Goal: Book appointment/travel/reservation

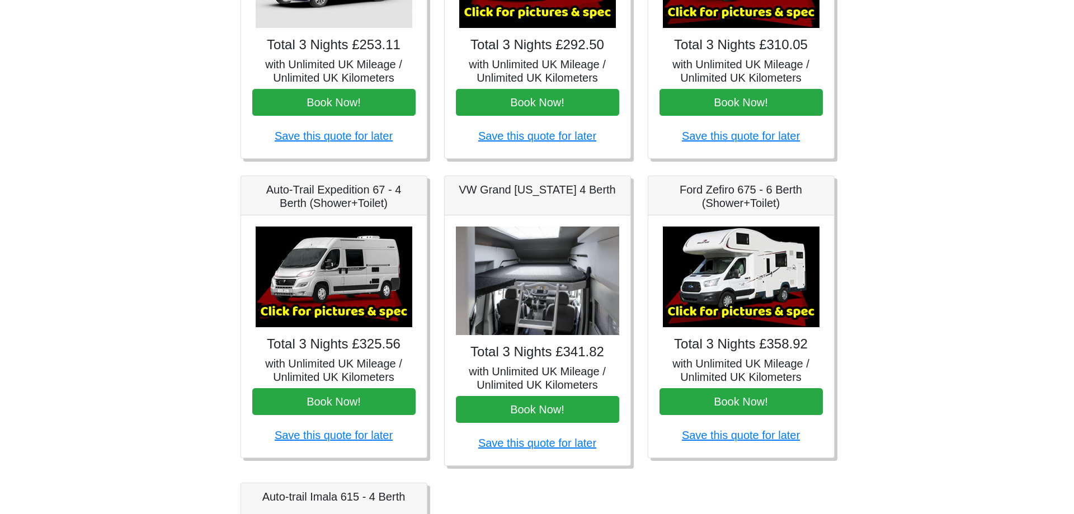
scroll to position [99, 0]
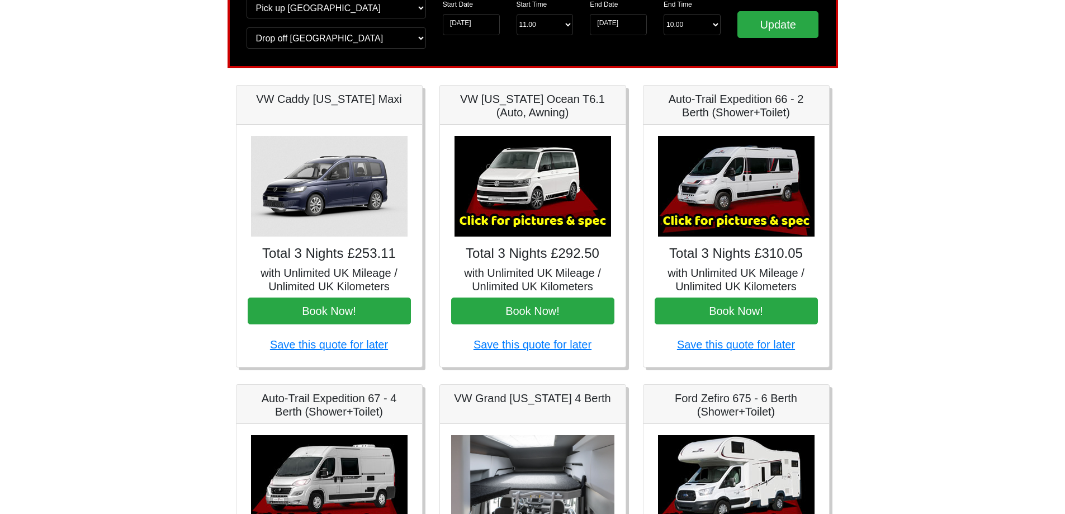
click at [749, 186] on img at bounding box center [736, 186] width 157 height 101
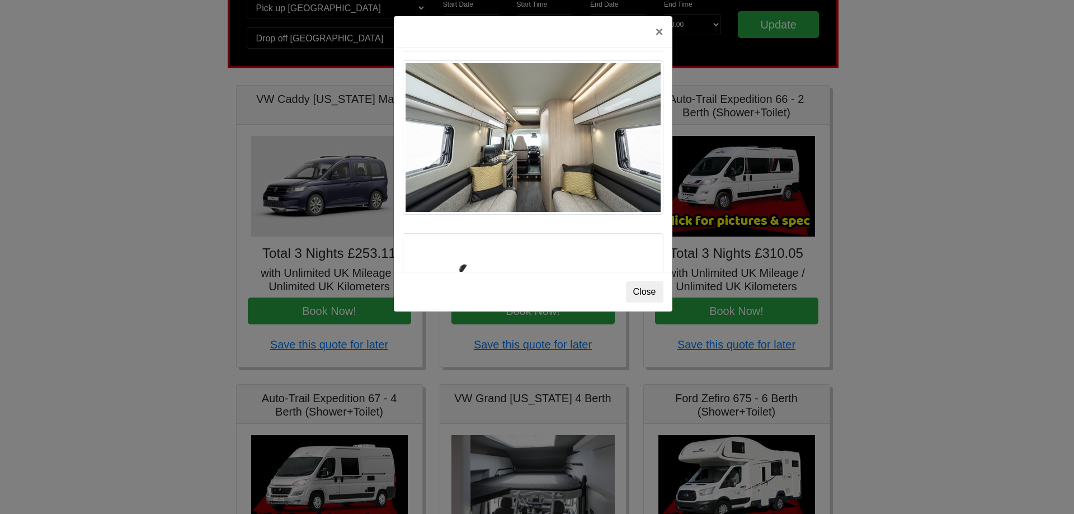
scroll to position [559, 0]
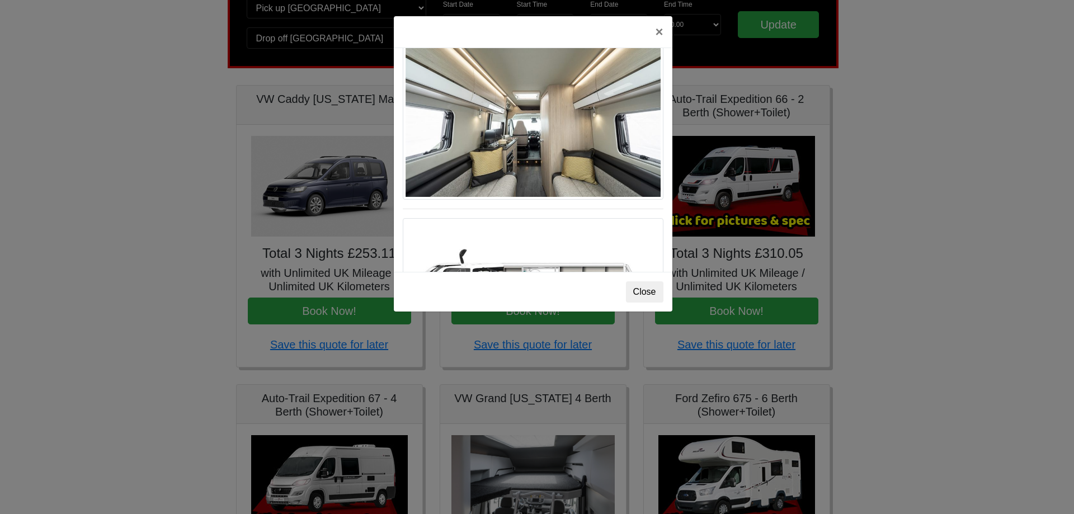
click at [522, 122] on img at bounding box center [533, 122] width 261 height 154
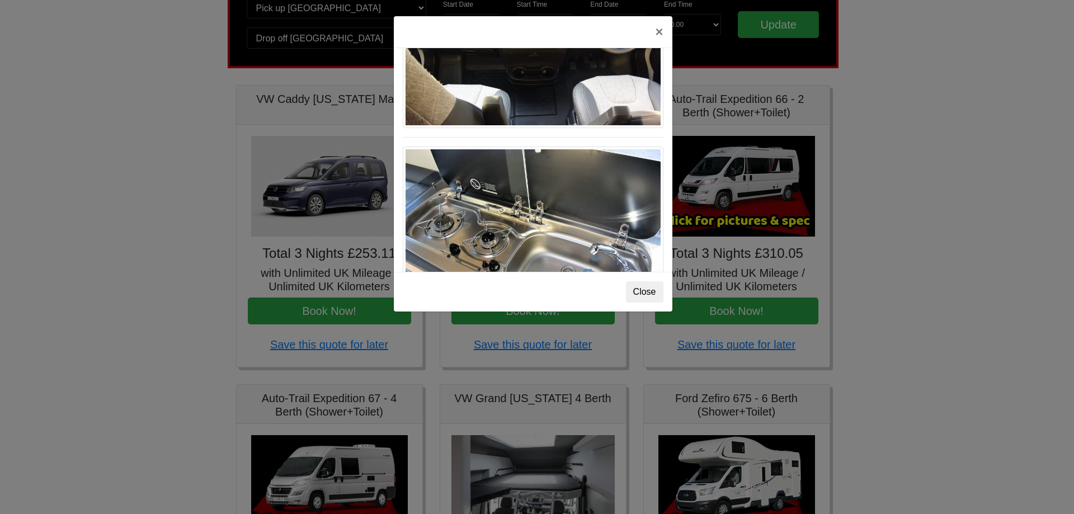
scroll to position [1163, 0]
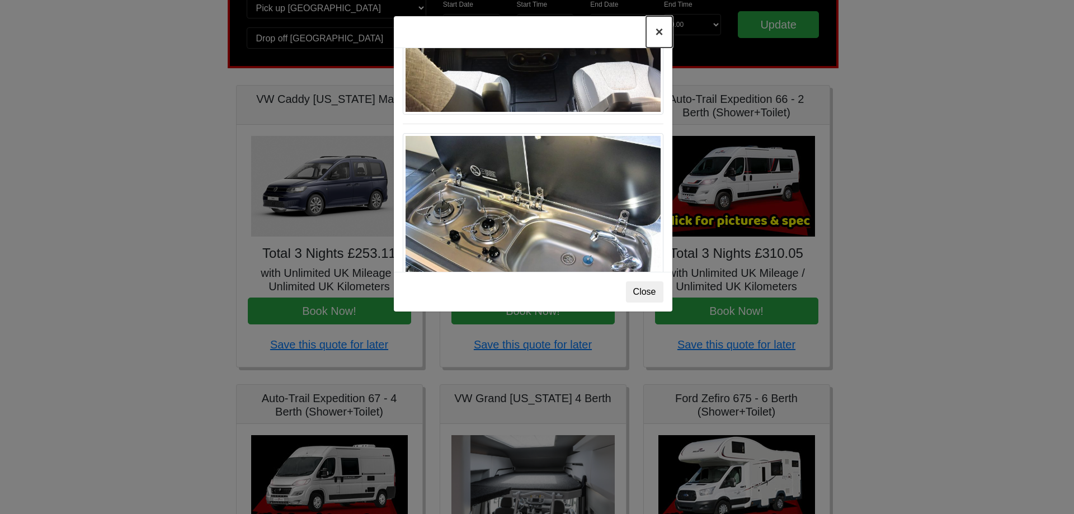
click at [655, 34] on button "×" at bounding box center [659, 31] width 26 height 31
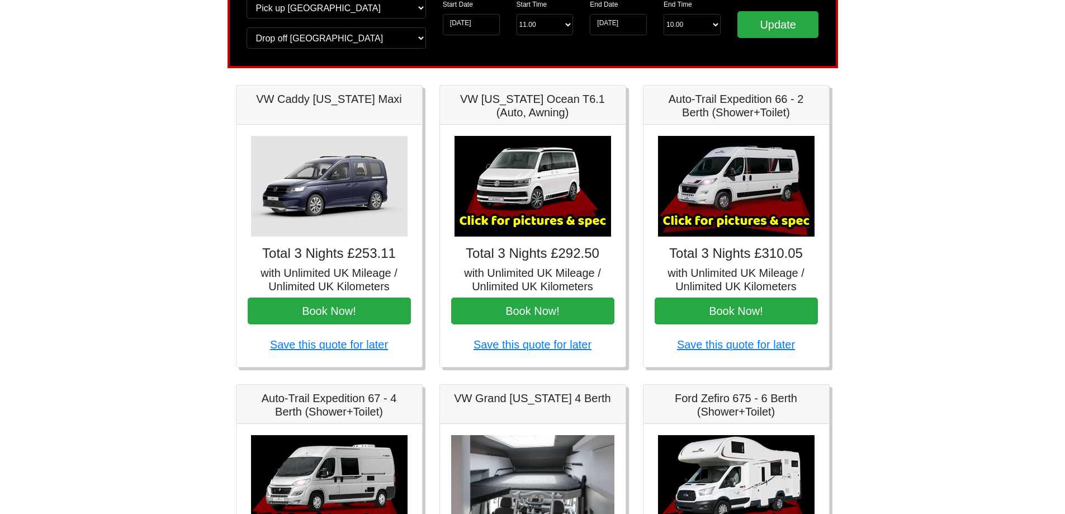
click at [734, 193] on img at bounding box center [736, 186] width 157 height 101
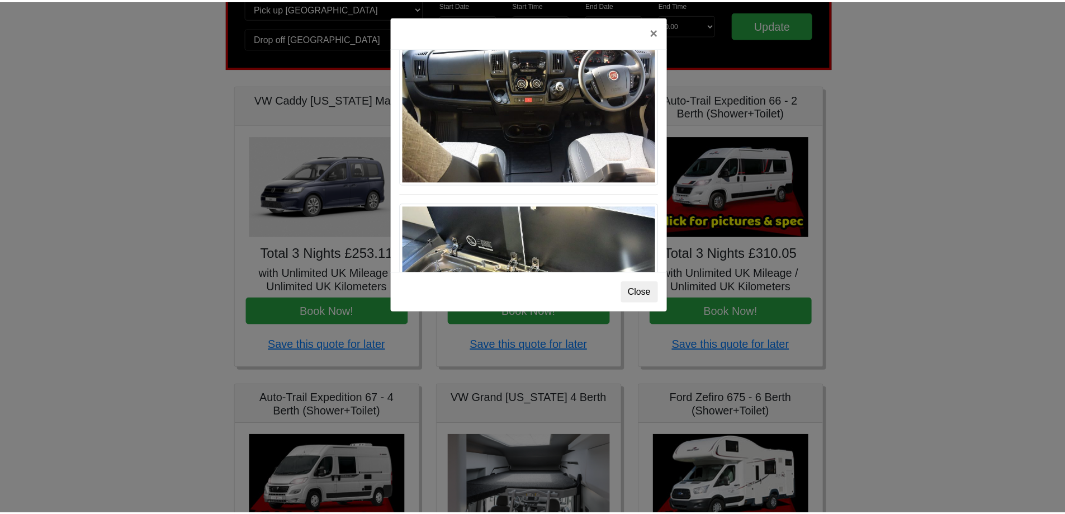
scroll to position [996, 0]
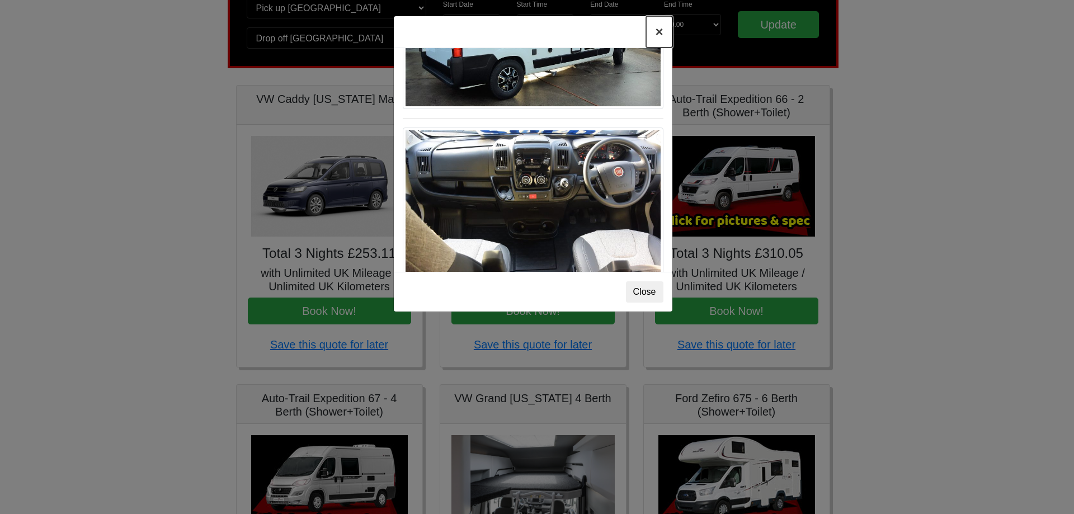
click at [656, 30] on button "×" at bounding box center [659, 31] width 26 height 31
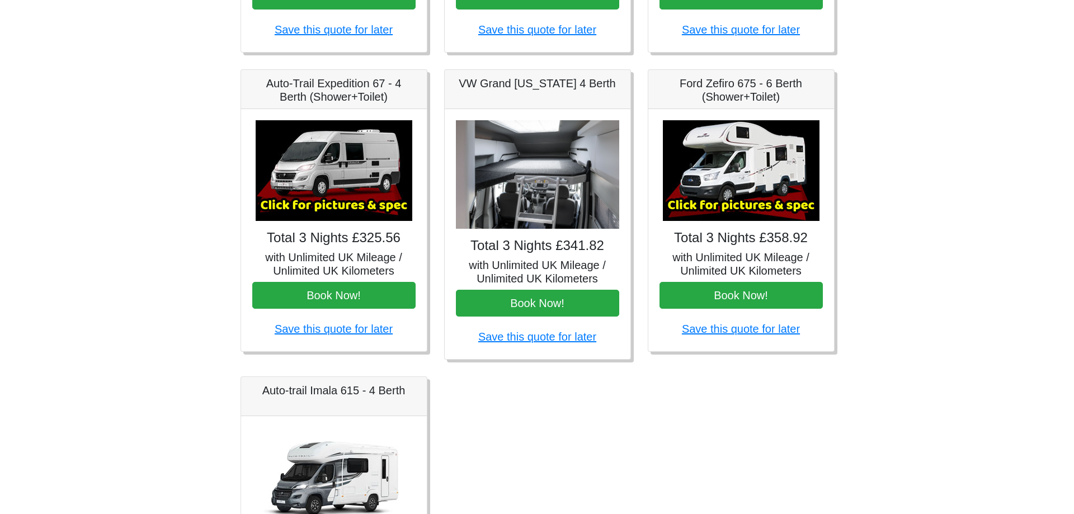
scroll to position [435, 0]
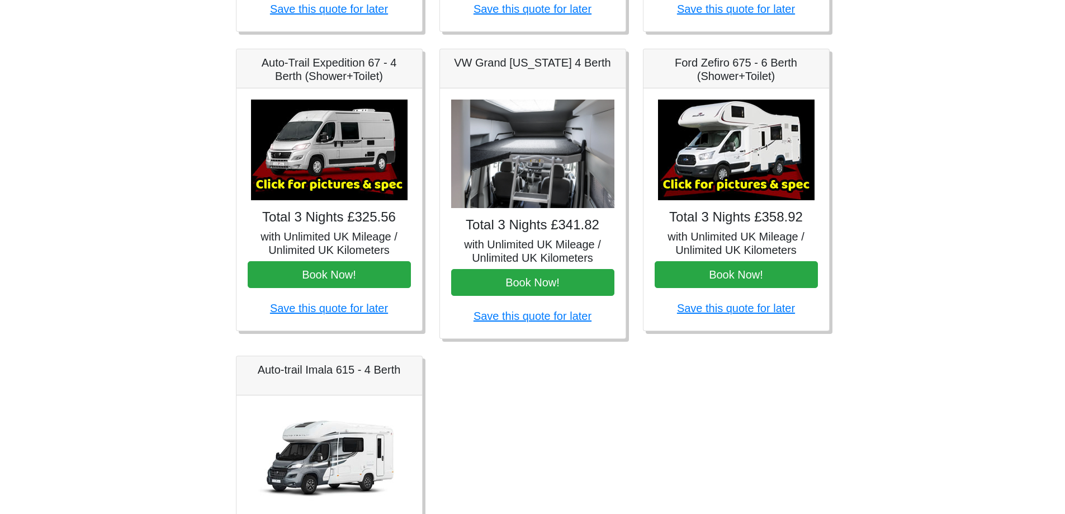
click at [348, 155] on img at bounding box center [329, 150] width 157 height 101
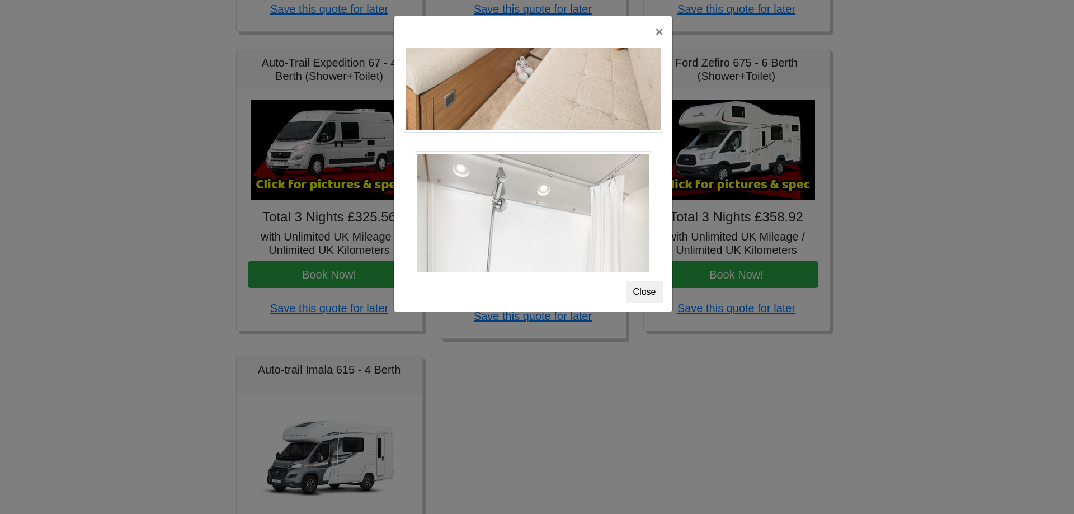
scroll to position [1234, 0]
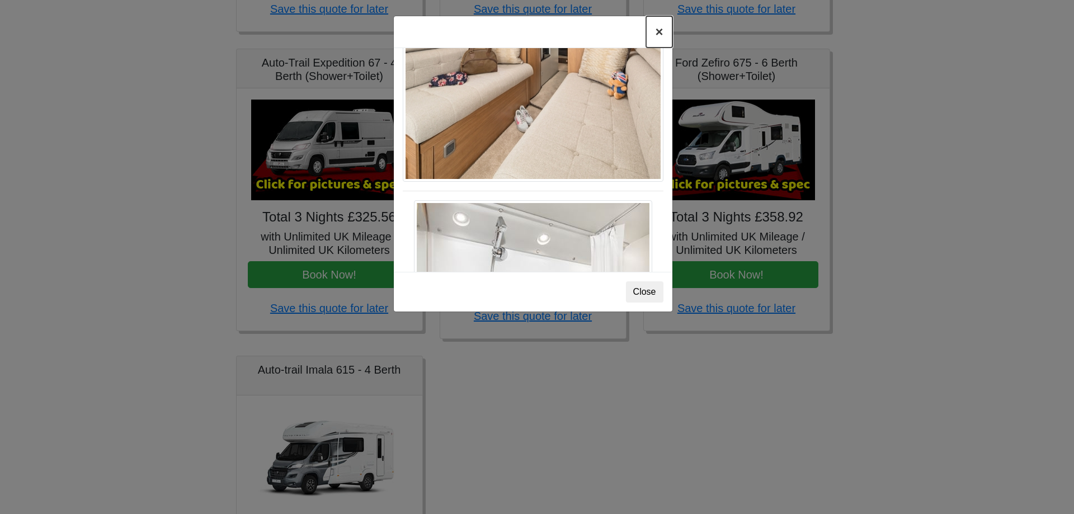
click at [657, 31] on button "×" at bounding box center [659, 31] width 26 height 31
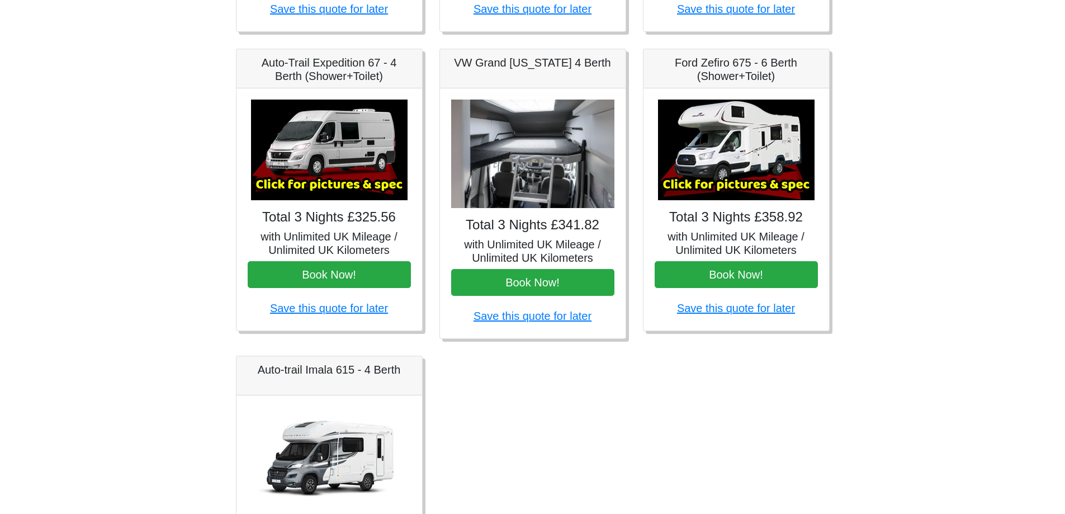
click at [550, 157] on img at bounding box center [532, 154] width 163 height 109
click at [319, 197] on img at bounding box center [329, 150] width 157 height 101
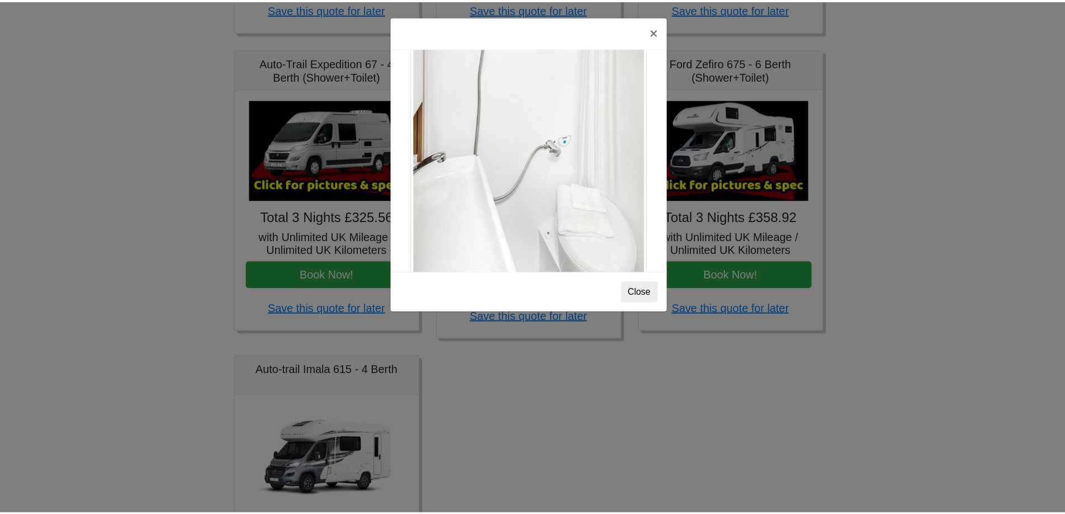
scroll to position [1346, 0]
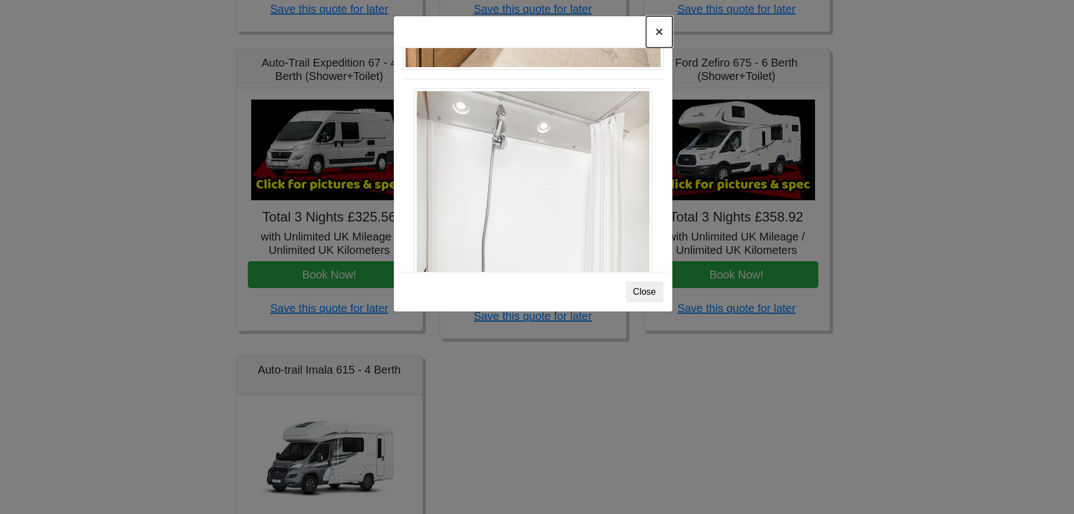
click at [656, 34] on button "×" at bounding box center [659, 31] width 26 height 31
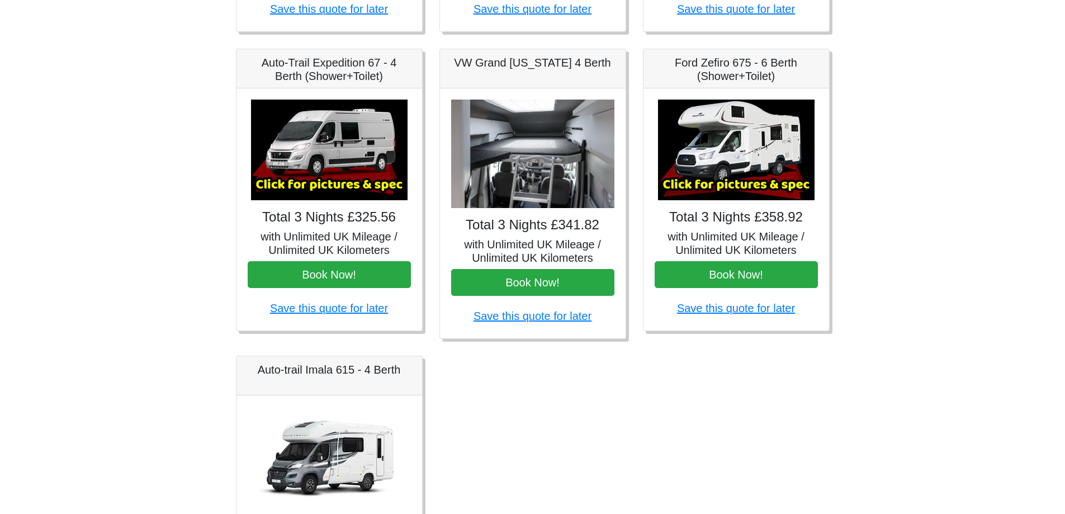
click at [534, 141] on img at bounding box center [532, 154] width 163 height 109
click at [530, 155] on img at bounding box center [532, 154] width 163 height 109
click at [525, 277] on button "Book Now!" at bounding box center [532, 282] width 163 height 27
click at [332, 145] on img at bounding box center [329, 150] width 157 height 101
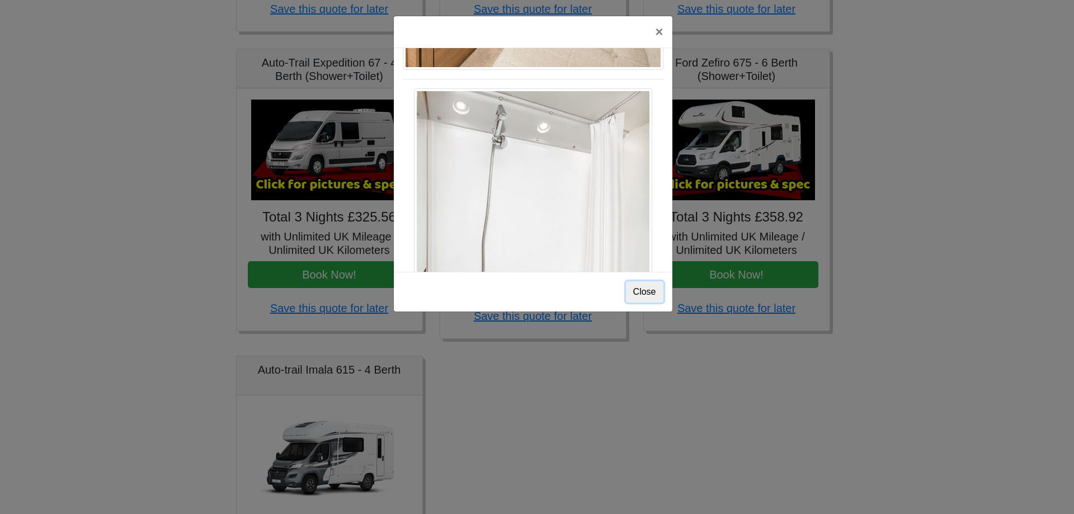
click at [647, 290] on button "Close" at bounding box center [644, 291] width 37 height 21
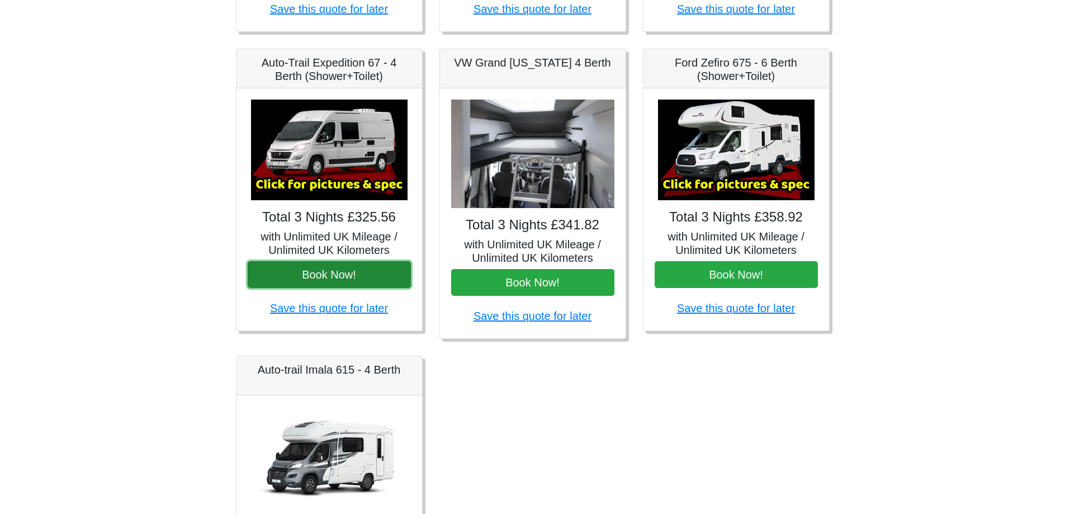
click at [338, 272] on button "Book Now!" at bounding box center [329, 274] width 163 height 27
